Goal: Information Seeking & Learning: Learn about a topic

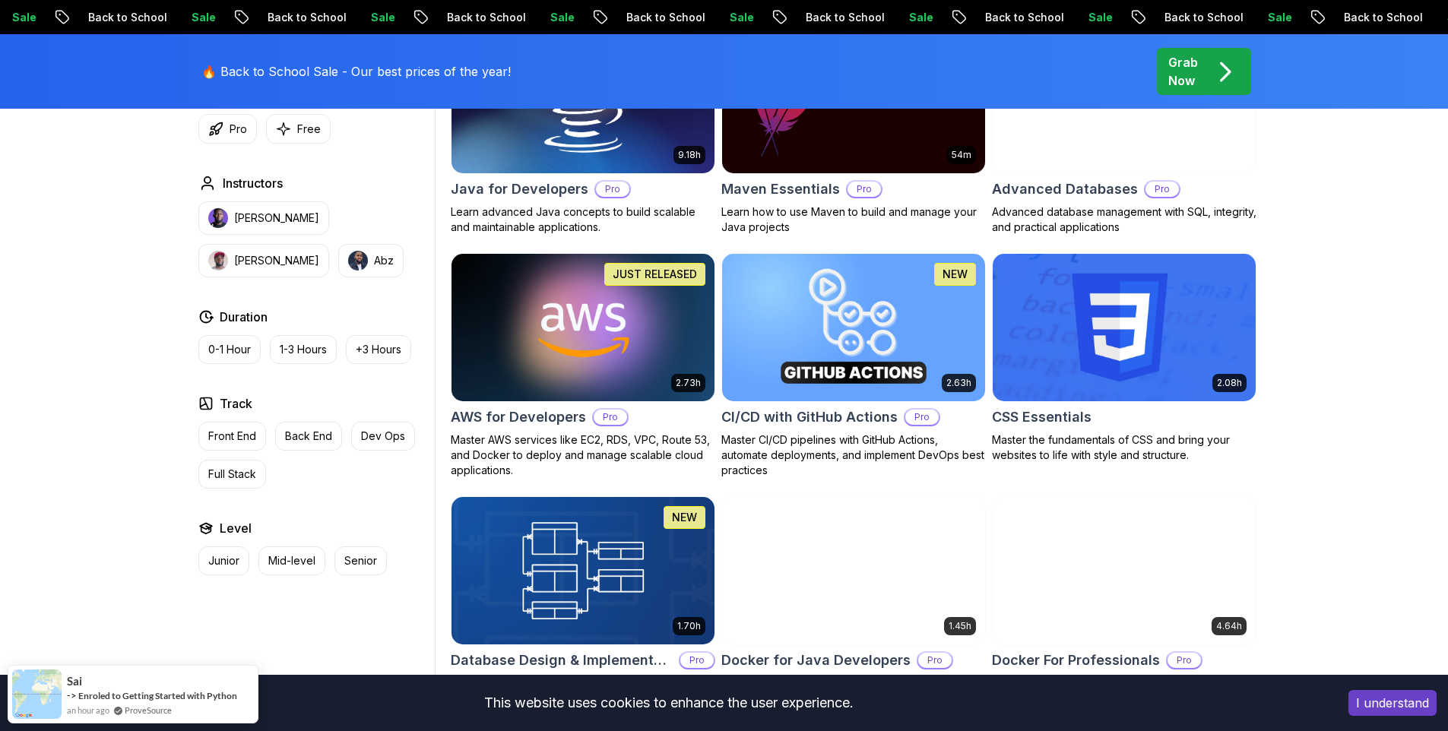
scroll to position [1034, 0]
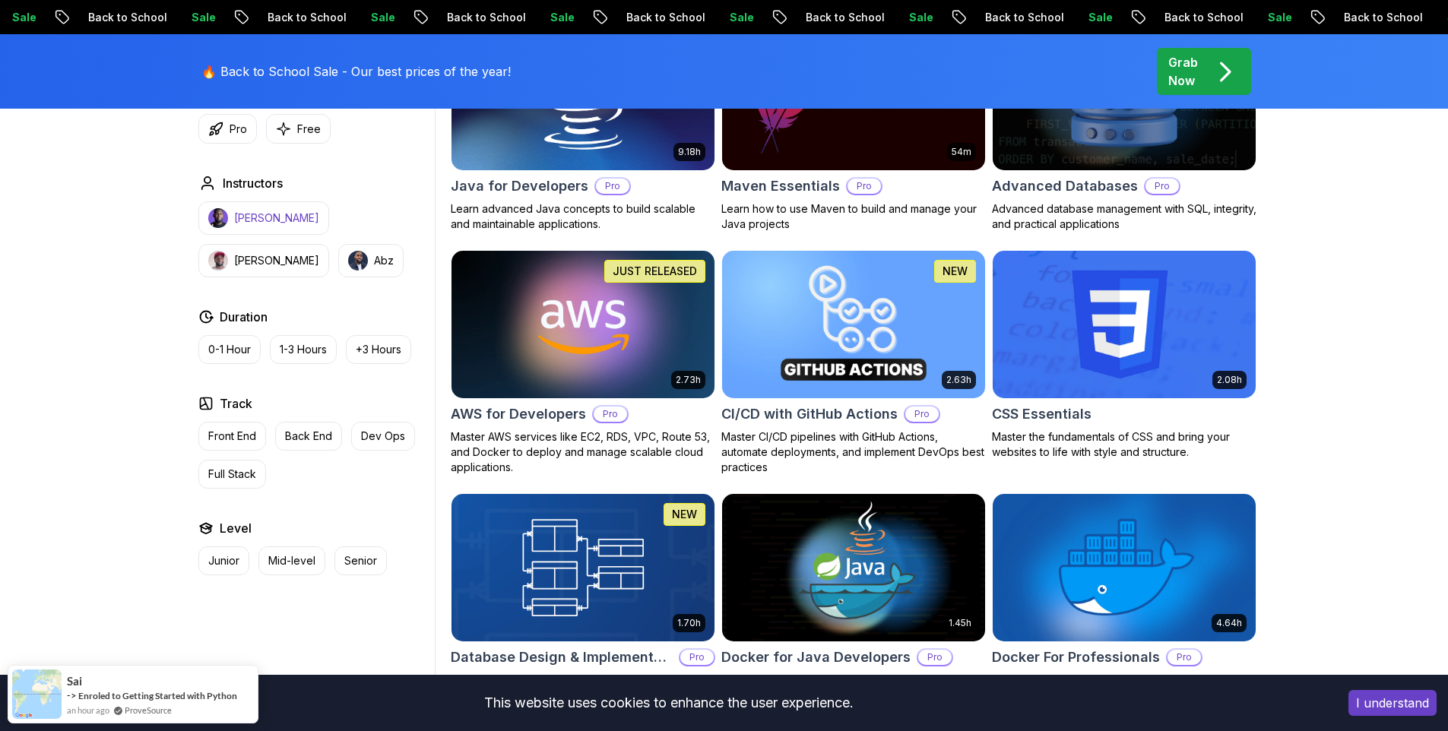
click at [266, 225] on p "[PERSON_NAME]" at bounding box center [276, 218] width 85 height 15
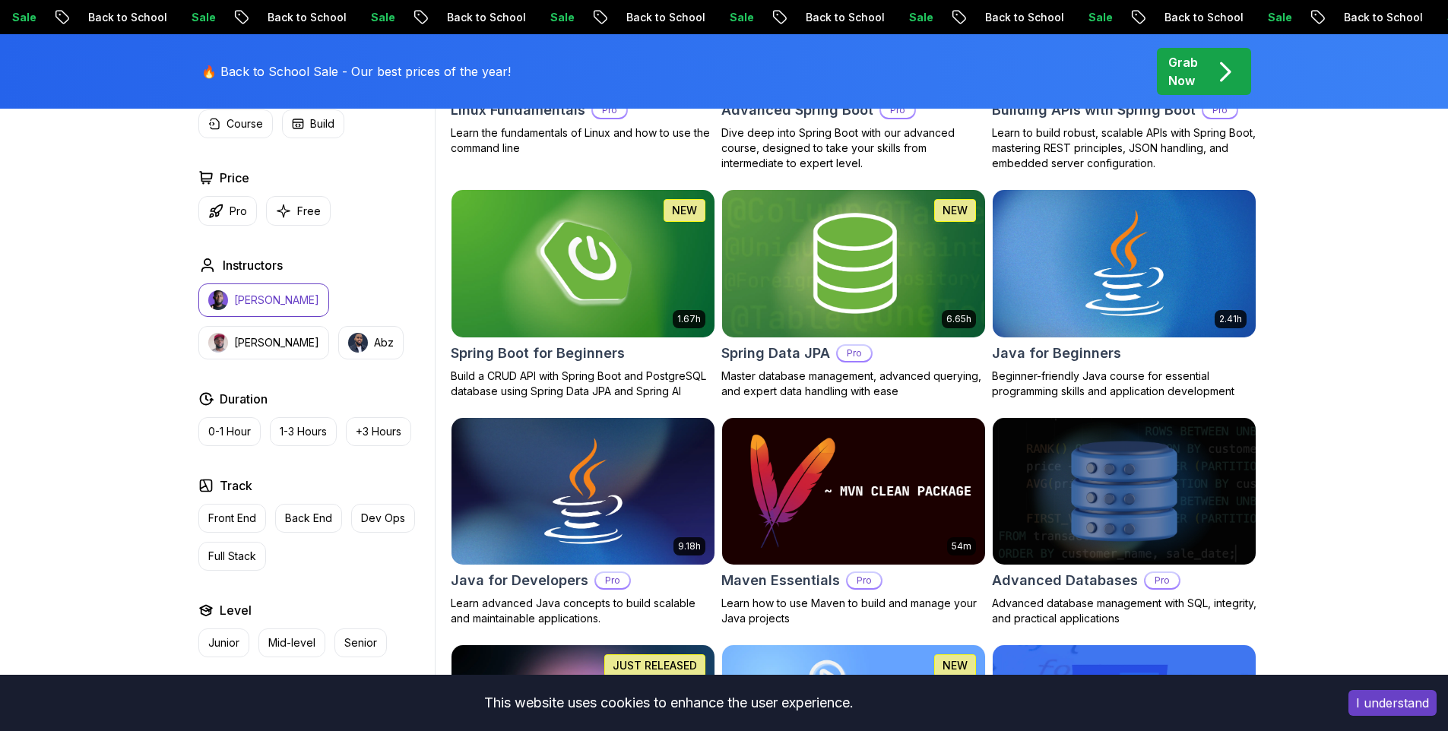
scroll to position [682, 0]
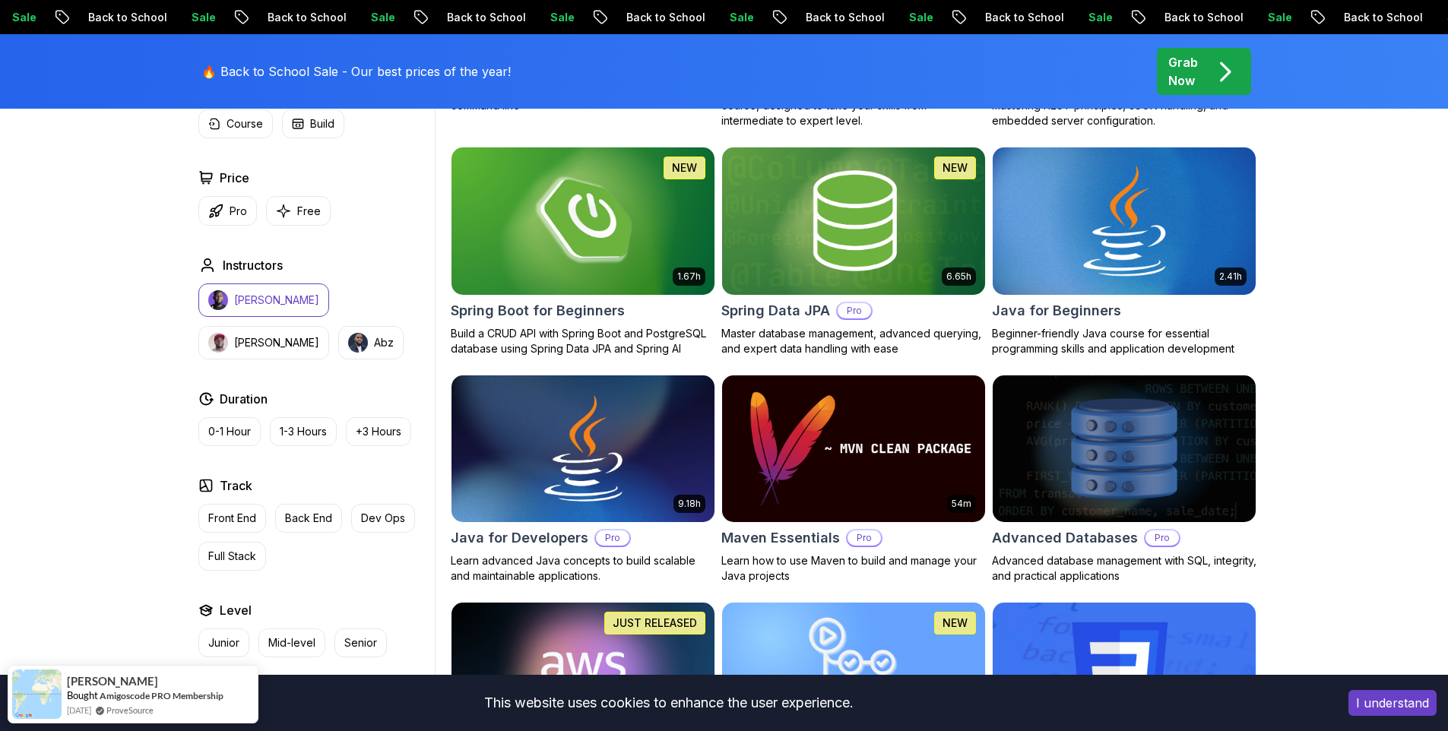
click at [1083, 281] on img at bounding box center [1124, 221] width 276 height 154
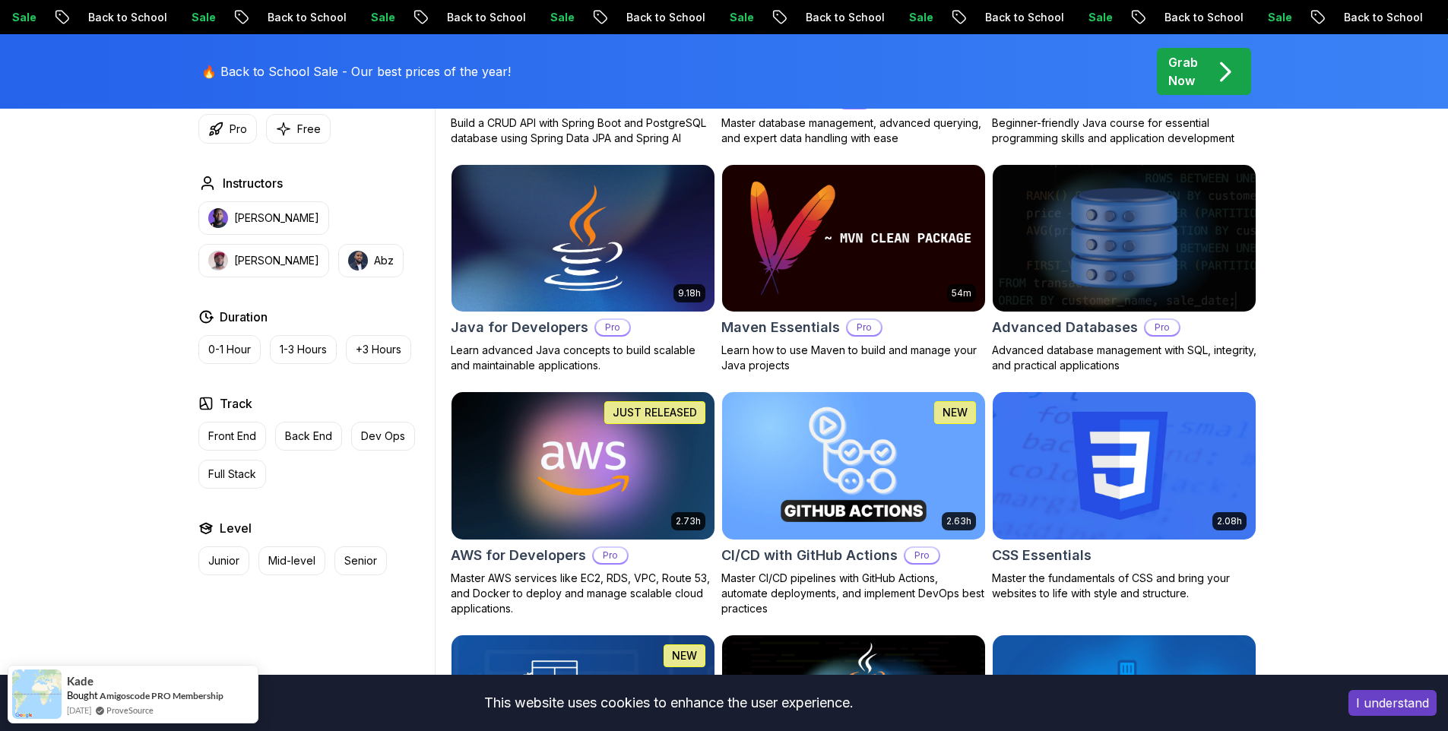
scroll to position [895, 0]
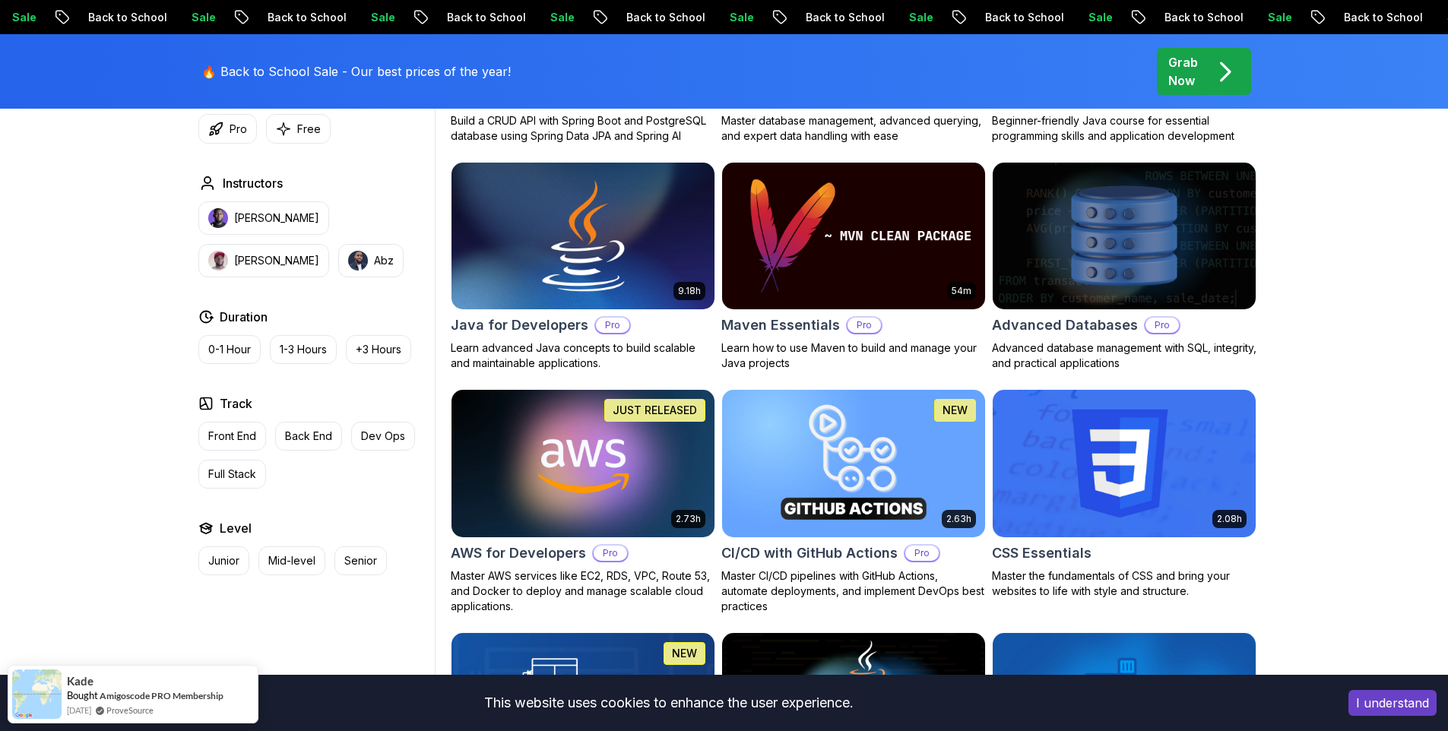
click at [503, 306] on img at bounding box center [583, 236] width 276 height 154
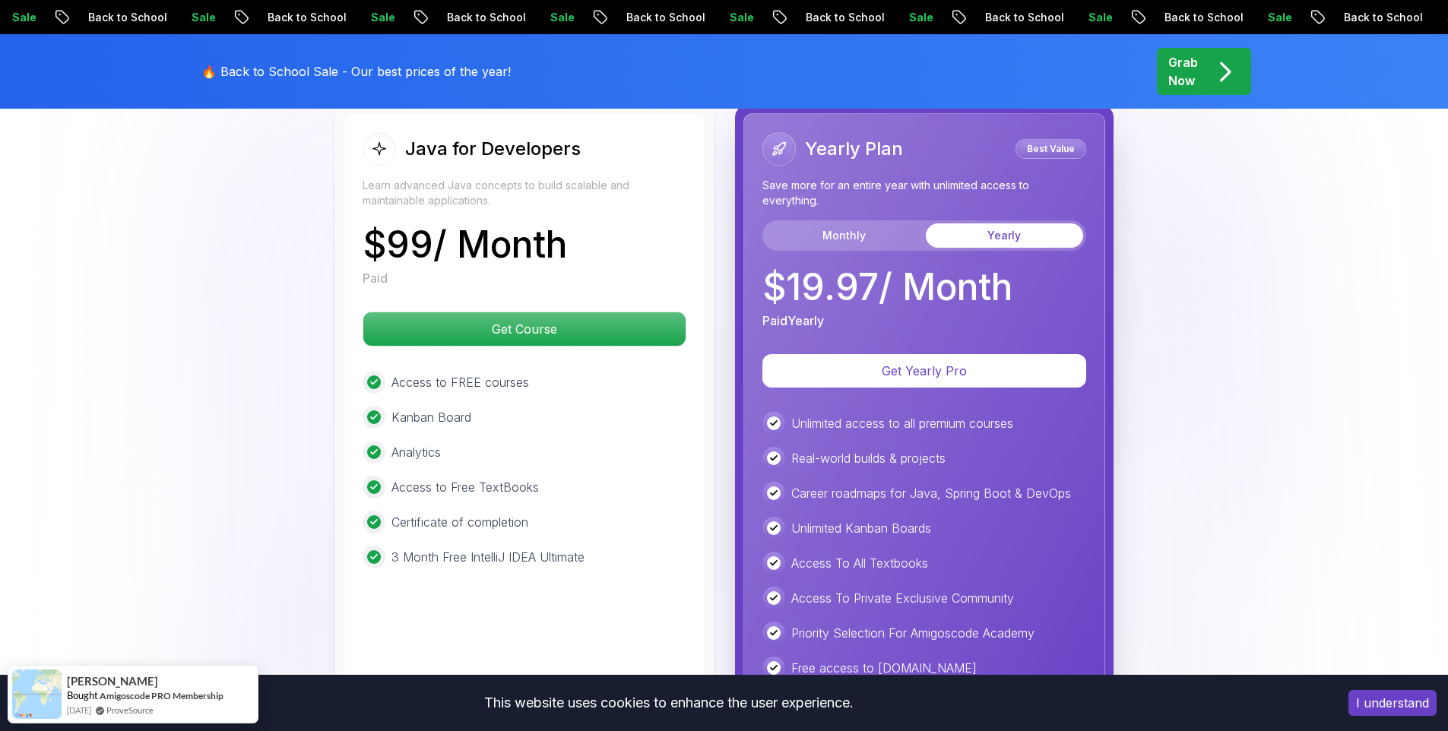
scroll to position [3768, 0]
